Goal: Task Accomplishment & Management: Use online tool/utility

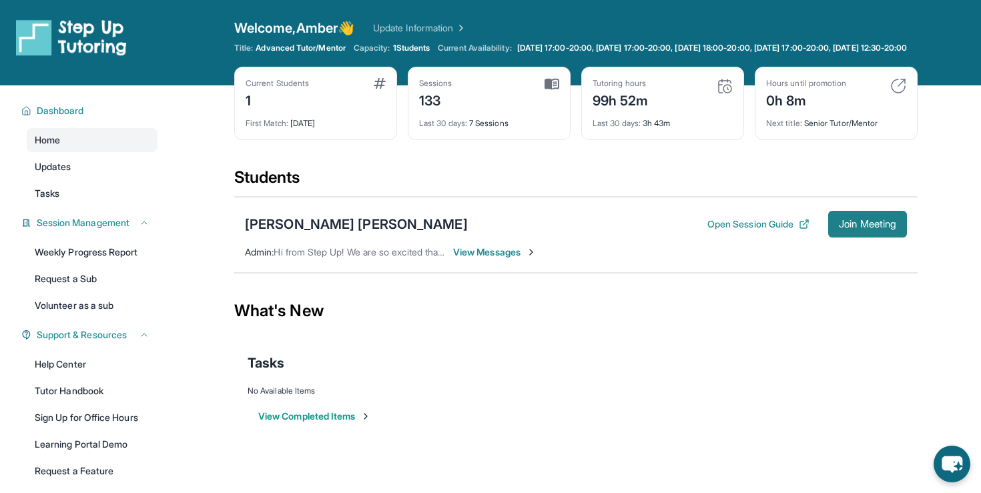
click at [854, 228] on span "Join Meeting" at bounding box center [867, 224] width 57 height 8
